Goal: Ask a question

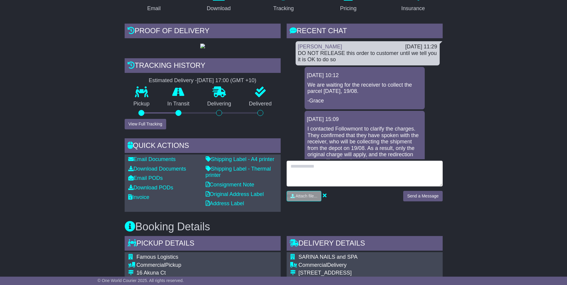
click at [356, 178] on textarea at bounding box center [365, 174] width 156 height 26
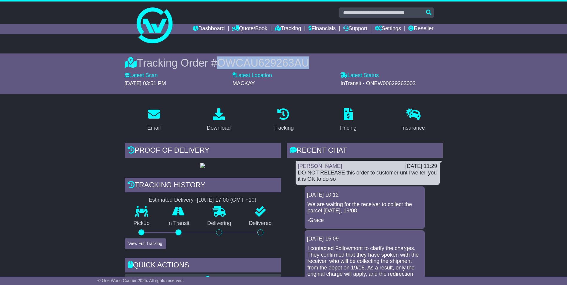
drag, startPoint x: 314, startPoint y: 60, endPoint x: 220, endPoint y: 63, distance: 94.5
click at [220, 63] on div "Tracking Order # OWCAU629263AU" at bounding box center [284, 62] width 318 height 13
copy span "OWCAU629263AU"
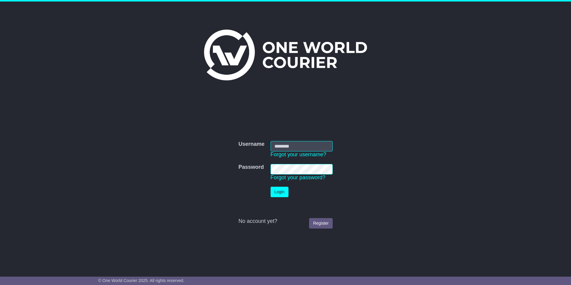
type input "**********"
click at [275, 193] on button "Login" at bounding box center [280, 192] width 18 height 10
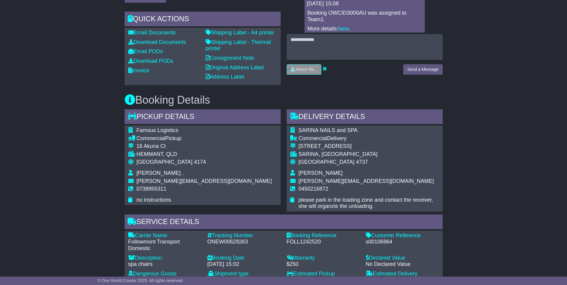
scroll to position [180, 0]
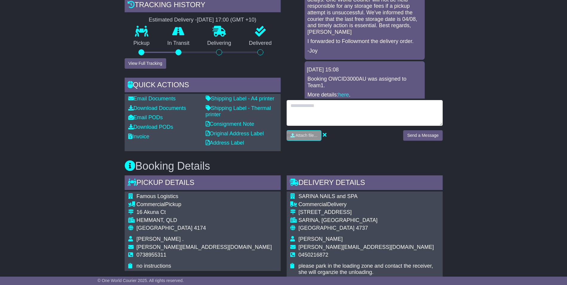
click at [317, 112] on textarea at bounding box center [365, 113] width 156 height 26
type textarea "**********"
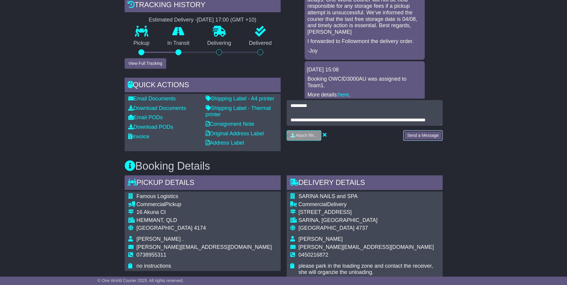
click at [428, 136] on button "Send a Message" at bounding box center [422, 135] width 39 height 10
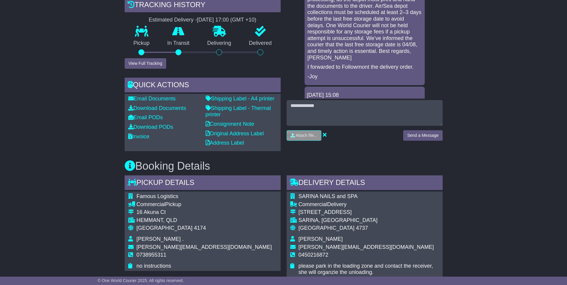
scroll to position [2277, 0]
